Goal: Entertainment & Leisure: Consume media (video, audio)

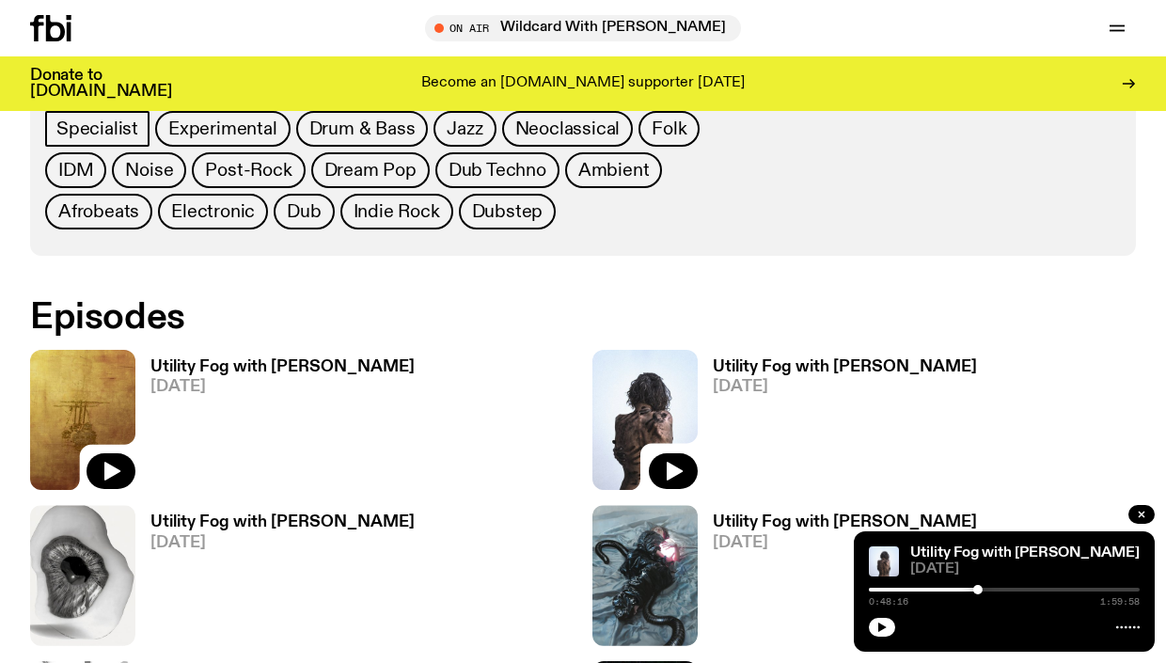
scroll to position [997, 0]
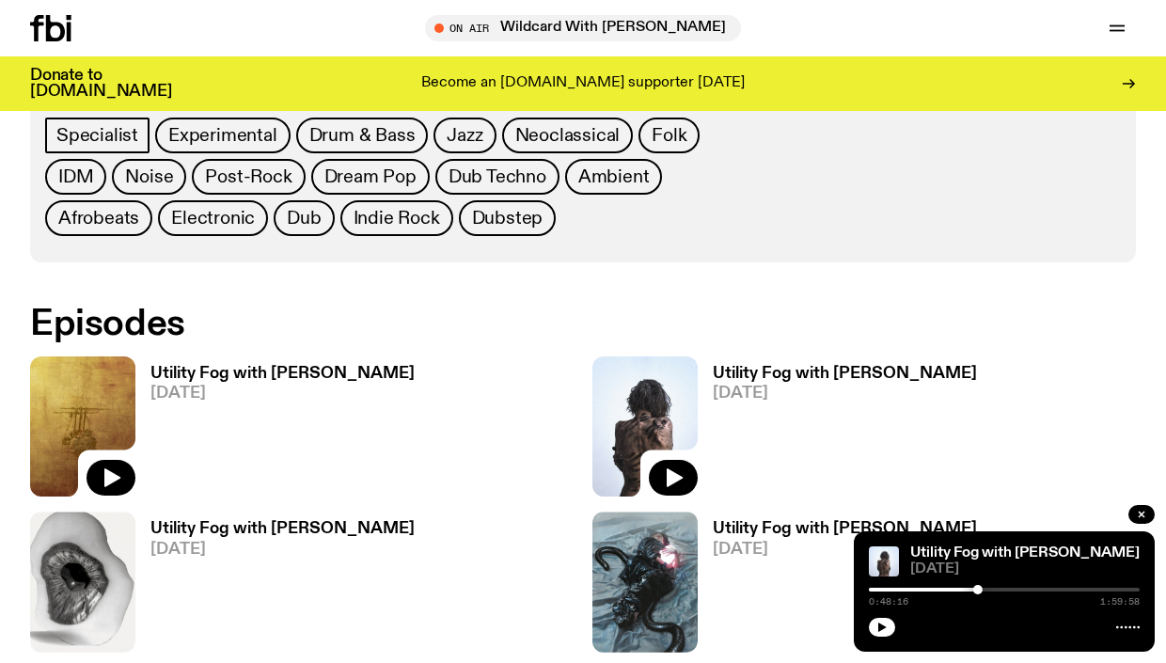
click at [110, 399] on img at bounding box center [82, 426] width 105 height 140
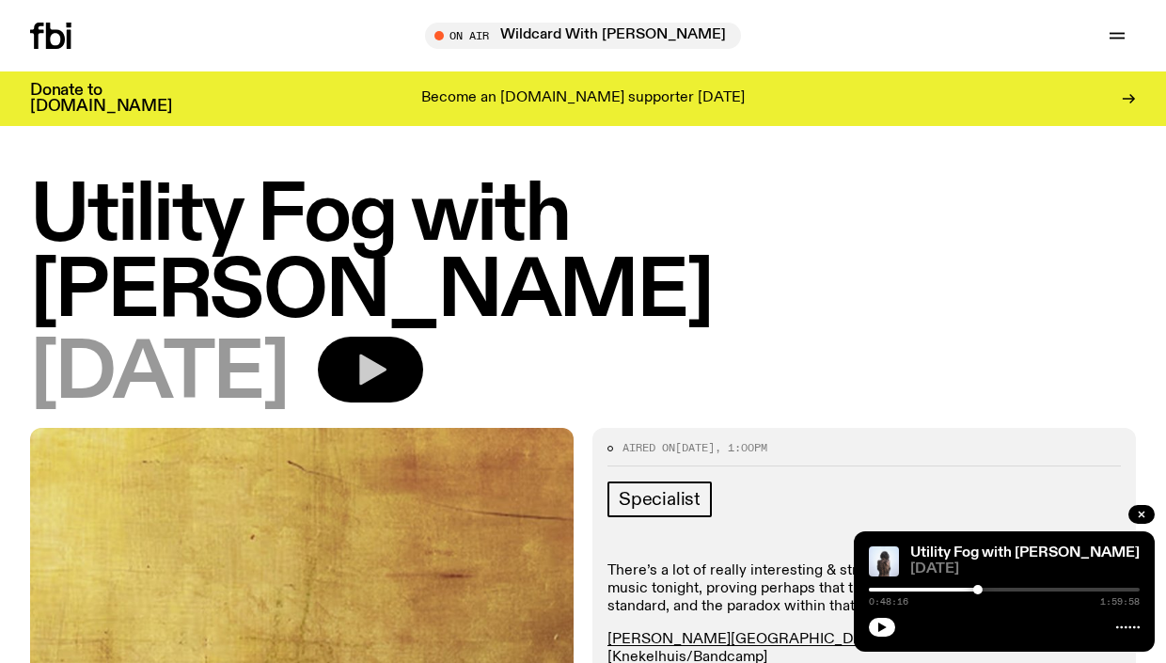
click at [384, 337] on button "button" at bounding box center [370, 370] width 105 height 66
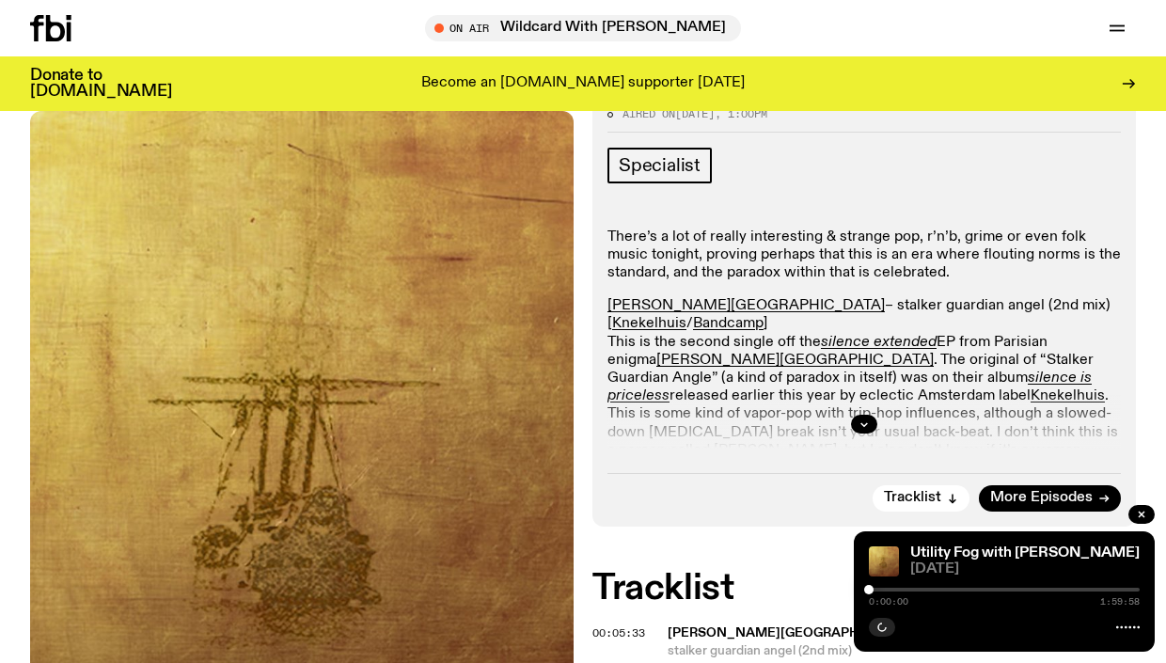
scroll to position [324, 0]
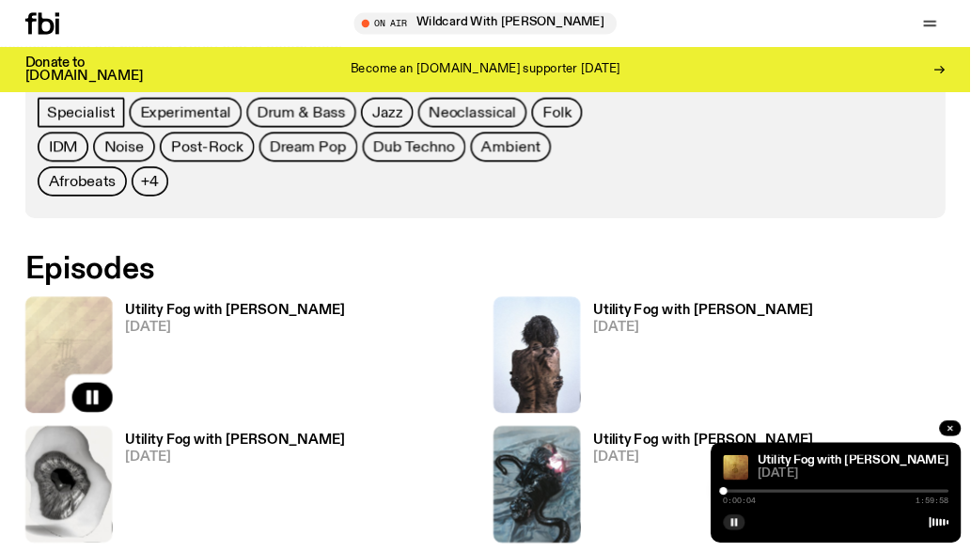
scroll to position [997, 0]
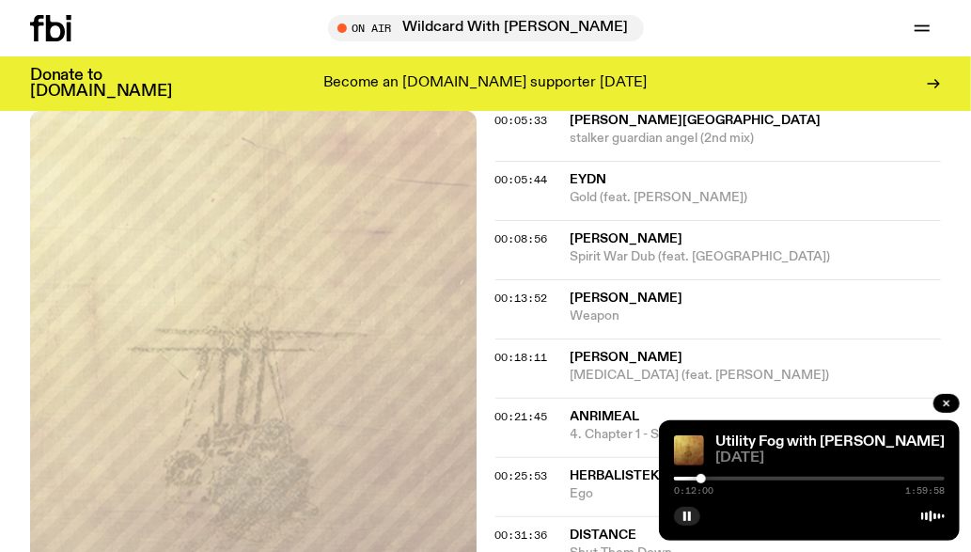
scroll to position [853, 0]
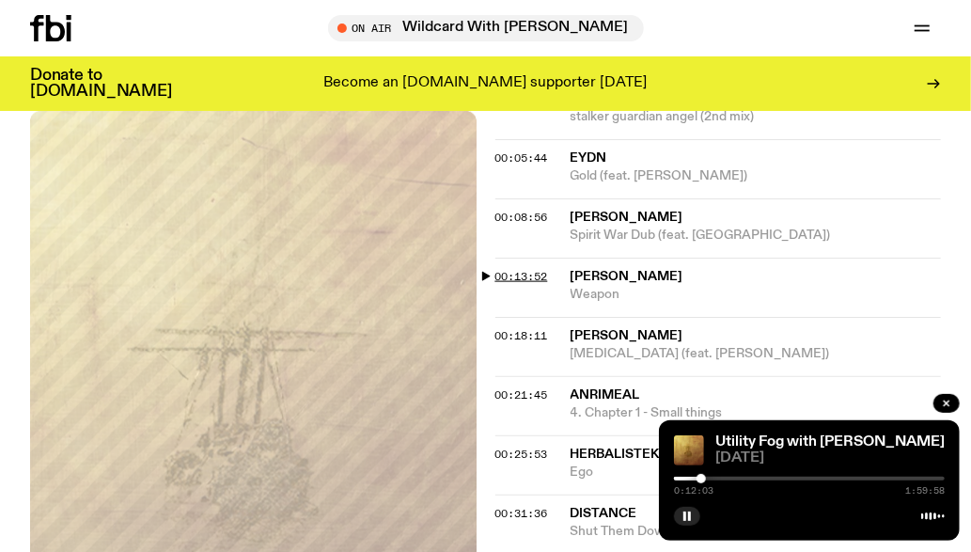
click at [529, 277] on span "00:13:52" at bounding box center [522, 276] width 53 height 15
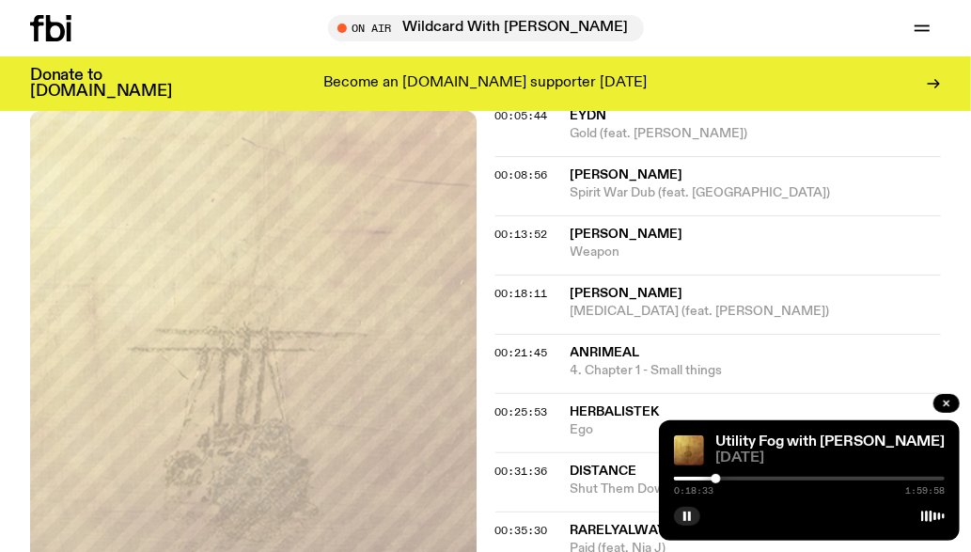
scroll to position [898, 0]
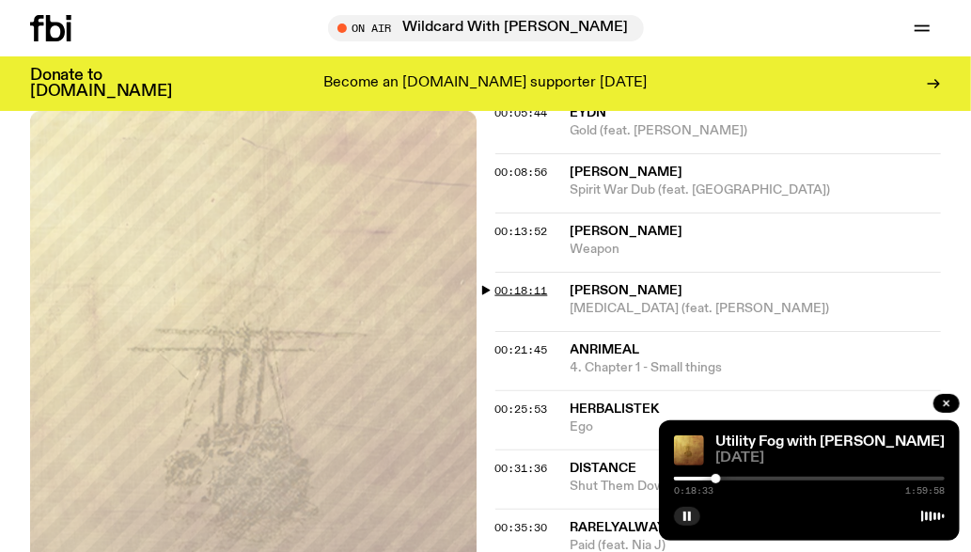
click at [521, 288] on span "00:18:11" at bounding box center [522, 290] width 53 height 15
click at [514, 346] on span "00:21:45" at bounding box center [522, 349] width 53 height 15
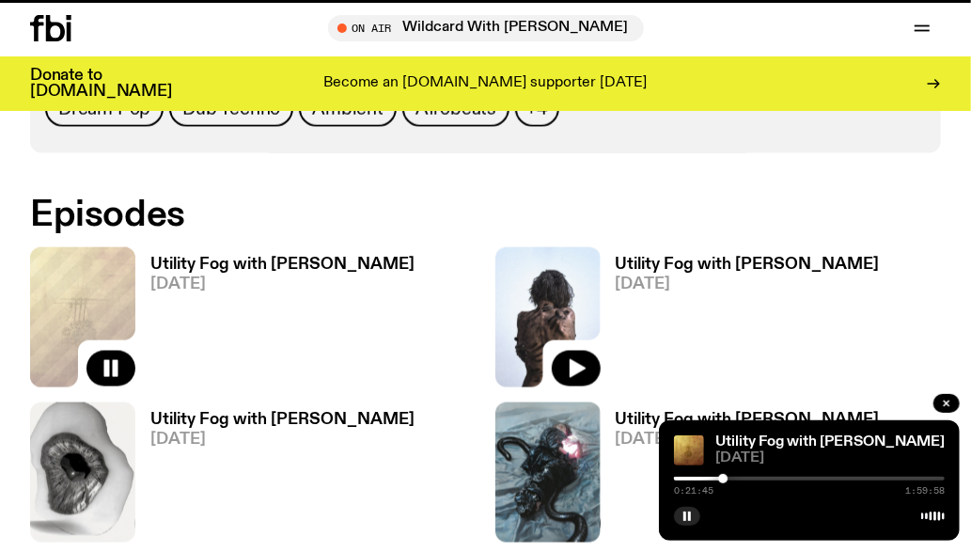
scroll to position [1018, 0]
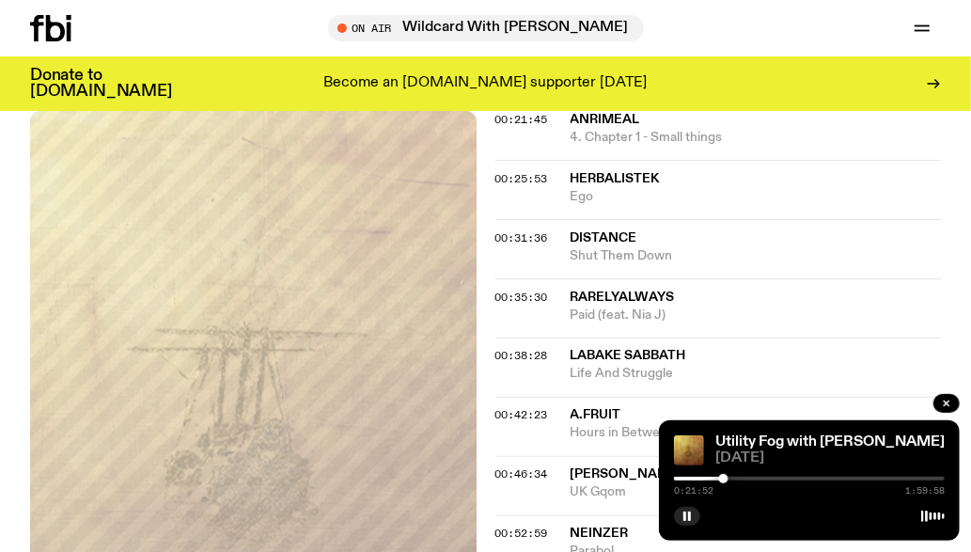
scroll to position [1128, 0]
click at [684, 515] on rect "button" at bounding box center [685, 516] width 3 height 9
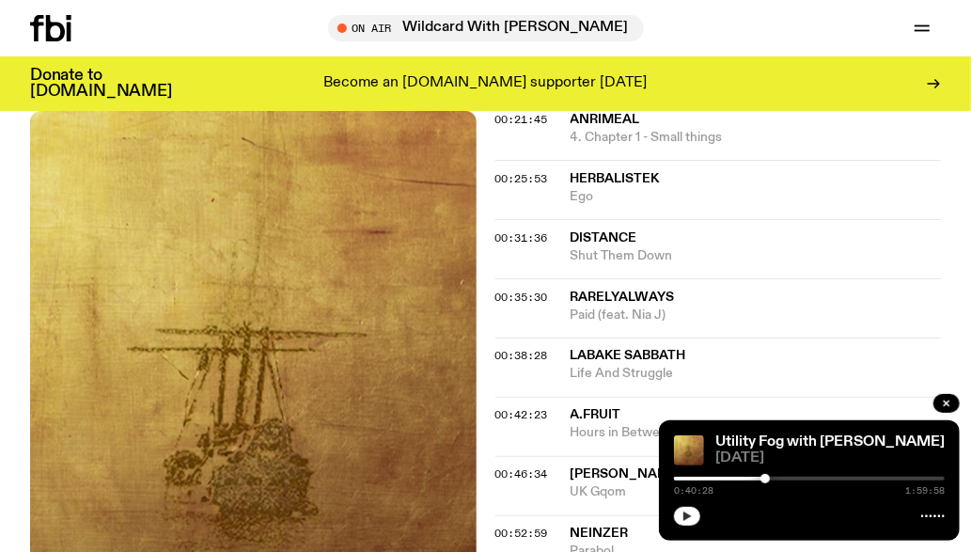
click at [685, 516] on icon "button" at bounding box center [688, 516] width 8 height 9
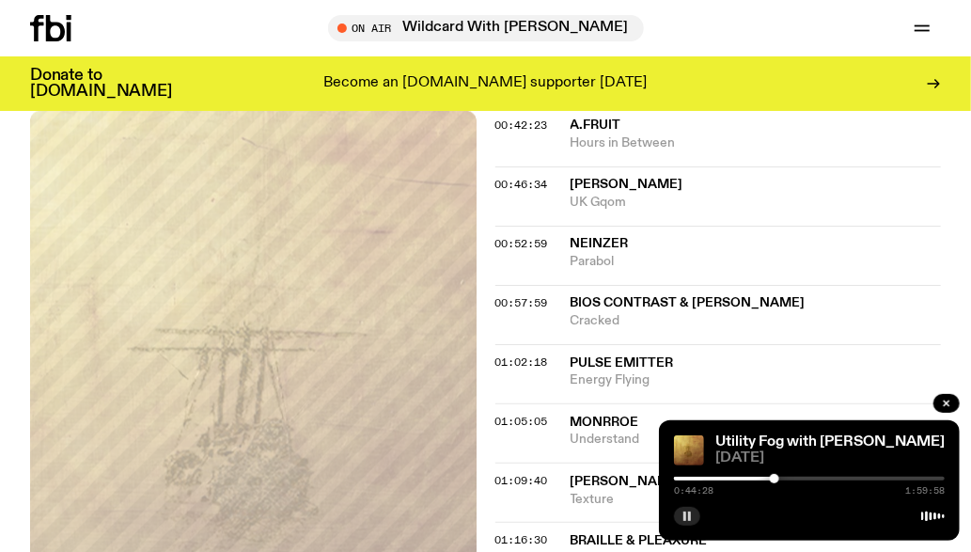
scroll to position [1421, 0]
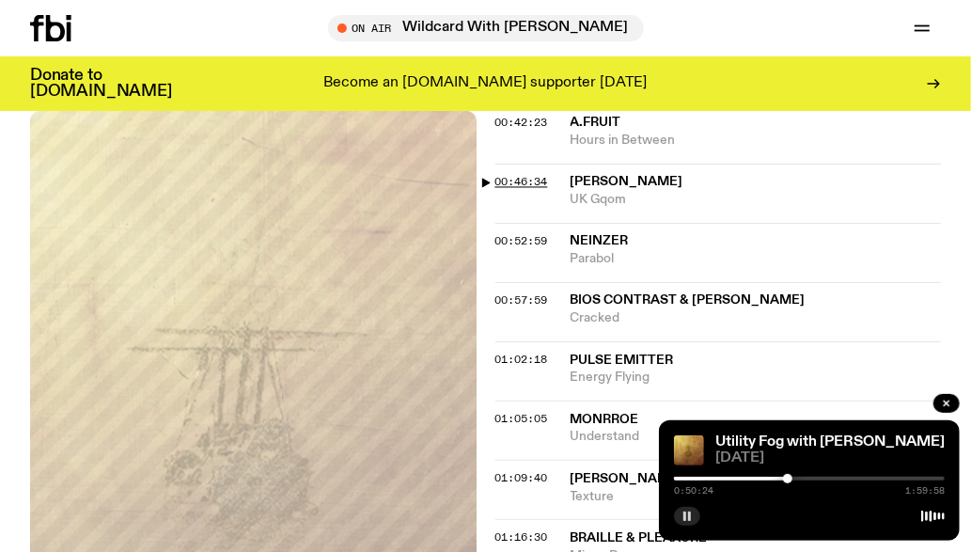
click at [529, 182] on span "00:46:34" at bounding box center [522, 182] width 53 height 15
click at [784, 476] on div at bounding box center [784, 478] width 9 height 9
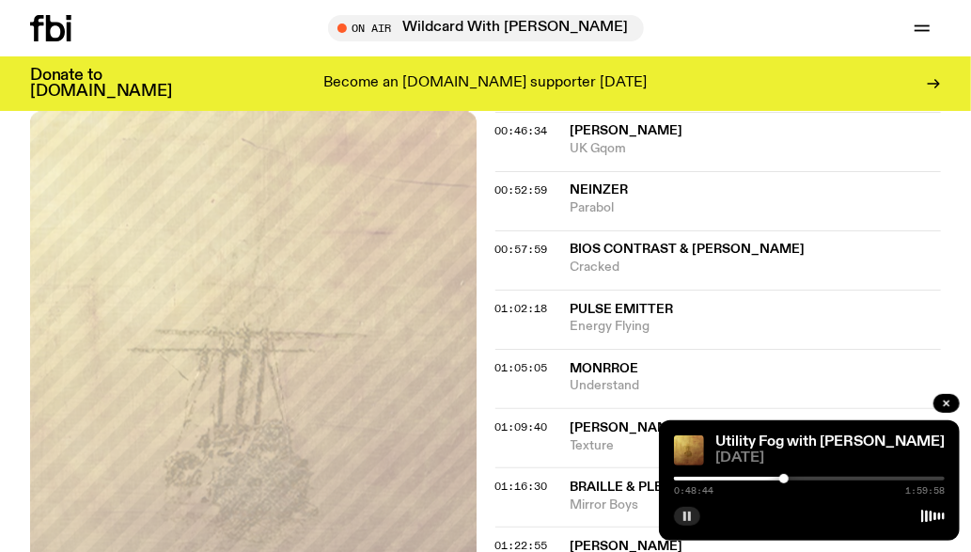
scroll to position [1473, 0]
click at [686, 516] on icon "button" at bounding box center [687, 516] width 11 height 11
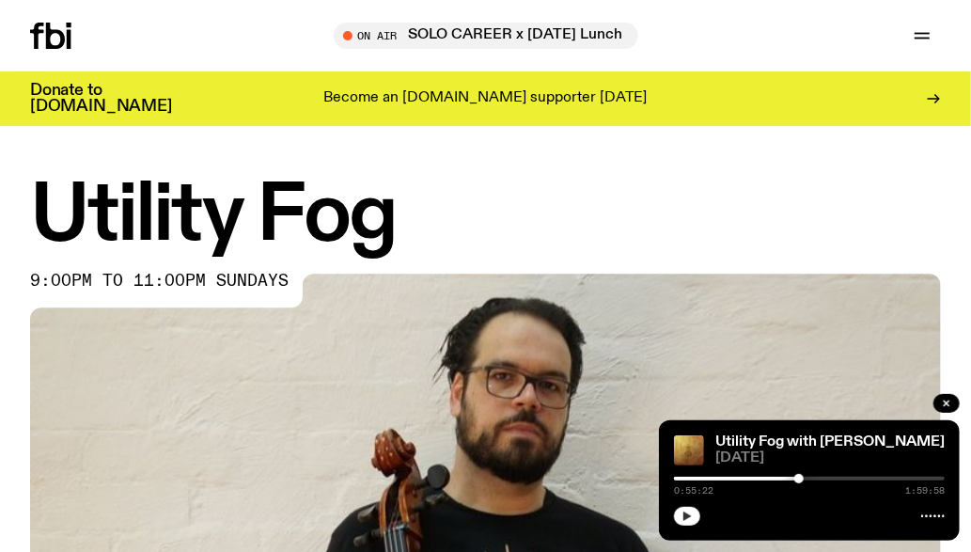
click at [693, 517] on icon "button" at bounding box center [687, 516] width 11 height 11
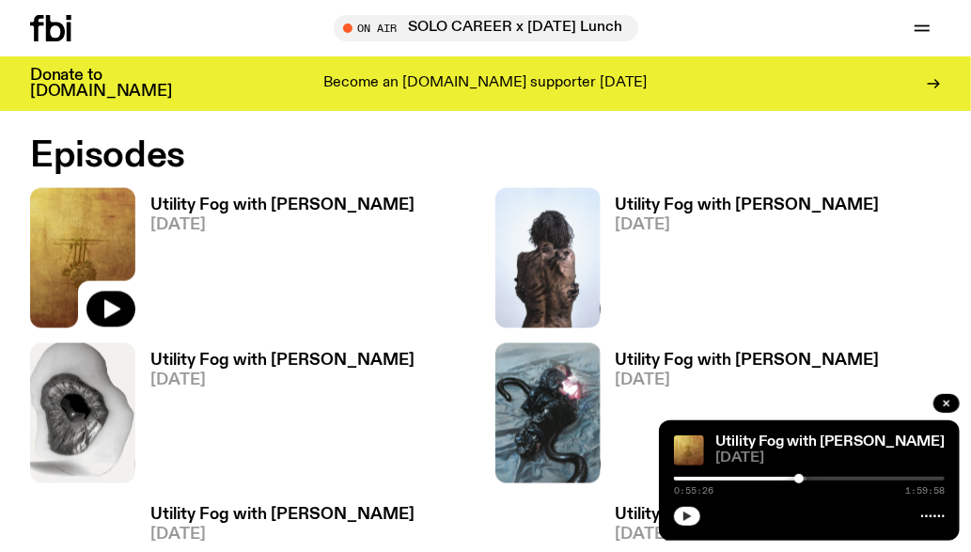
scroll to position [1055, 0]
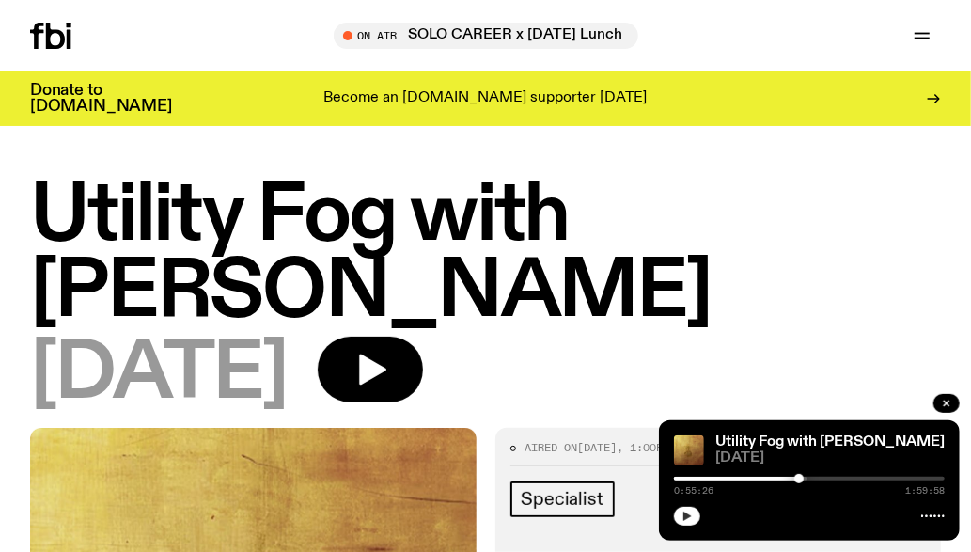
click at [686, 521] on icon "button" at bounding box center [687, 516] width 11 height 11
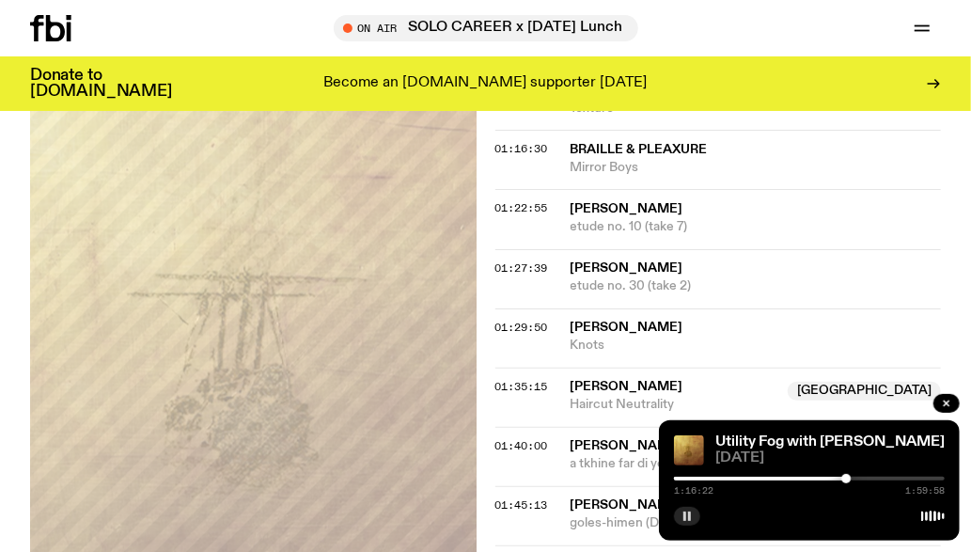
scroll to position [1819, 0]
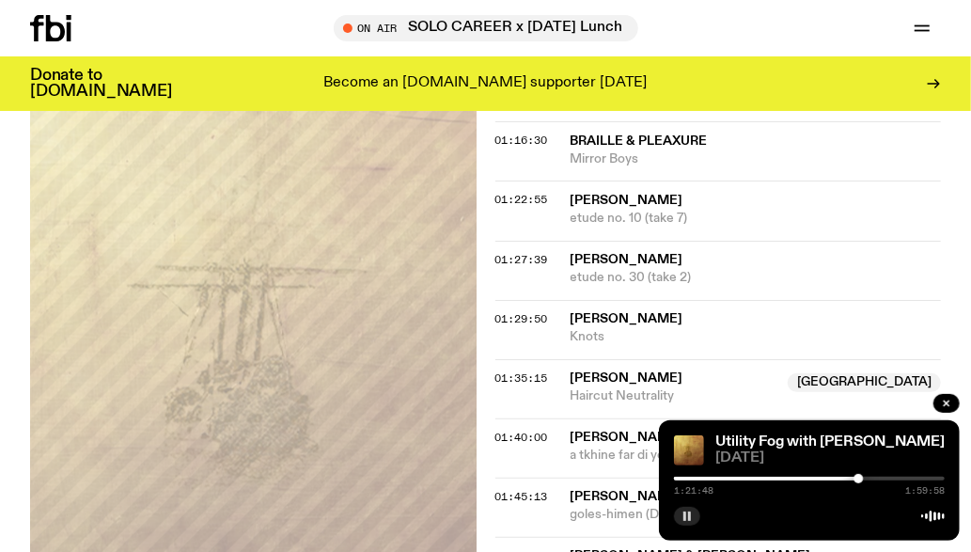
click at [692, 526] on div "Utility Fog with Peter Hollo 17.08.25 1:21:48 1:59:58" at bounding box center [809, 480] width 301 height 120
click at [692, 513] on icon "button" at bounding box center [687, 516] width 11 height 11
click at [689, 518] on icon "button" at bounding box center [687, 516] width 11 height 11
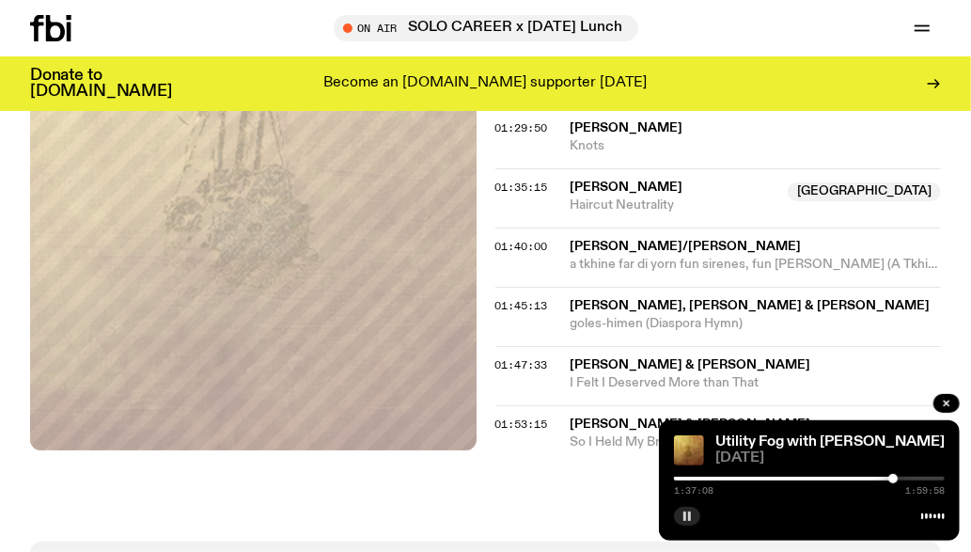
scroll to position [2011, 0]
click at [897, 481] on div at bounding box center [896, 478] width 9 height 9
click at [902, 480] on div at bounding box center [901, 478] width 9 height 9
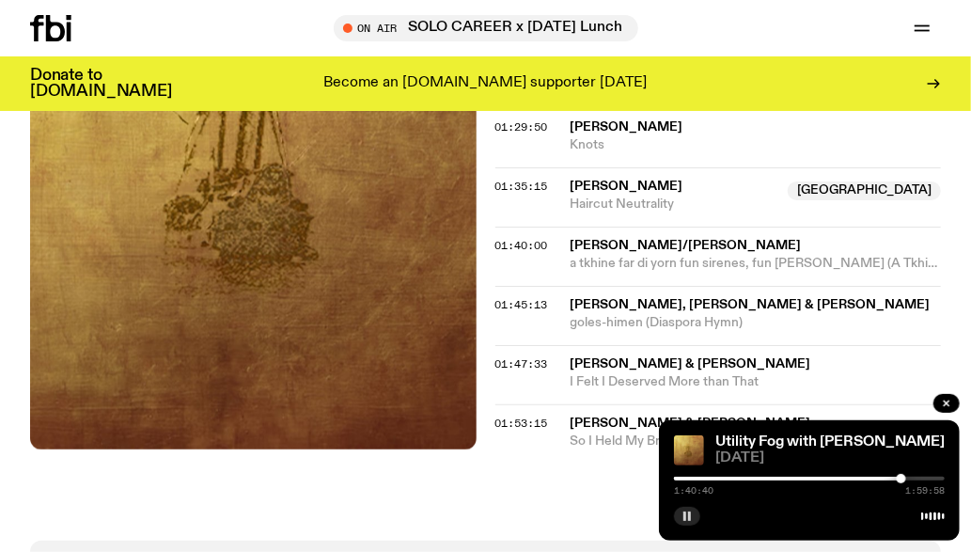
click at [907, 479] on div at bounding box center [901, 478] width 9 height 9
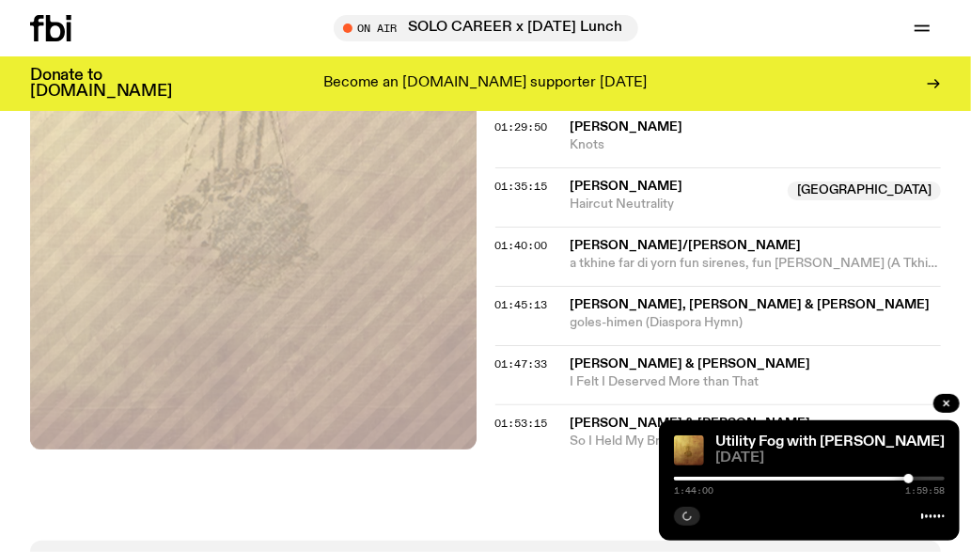
click at [905, 480] on div at bounding box center [809, 479] width 271 height 4
click at [914, 480] on div at bounding box center [913, 478] width 9 height 9
